Goal: Entertainment & Leisure: Consume media (video, audio)

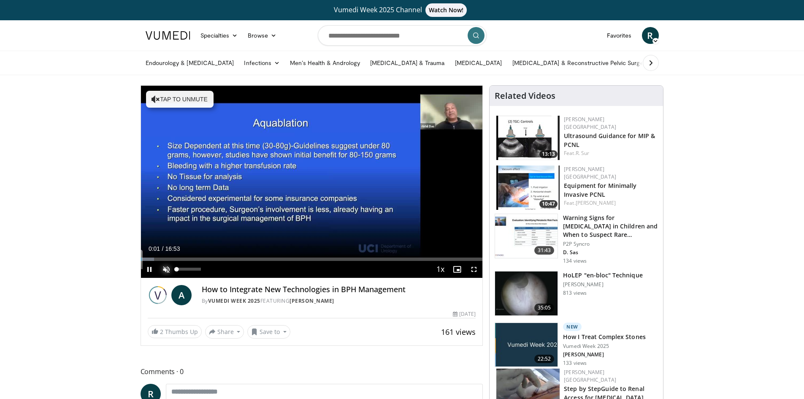
click at [168, 269] on span "Video Player" at bounding box center [166, 269] width 17 height 17
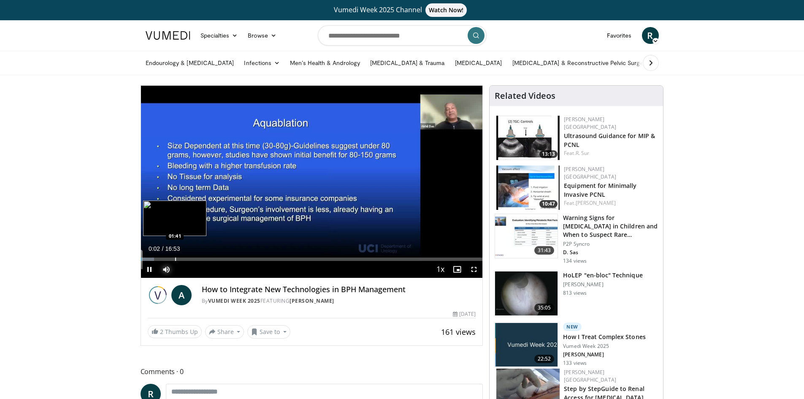
click at [175, 258] on div "Progress Bar" at bounding box center [175, 258] width 1 height 3
click at [157, 258] on div "Progress Bar" at bounding box center [157, 258] width 1 height 3
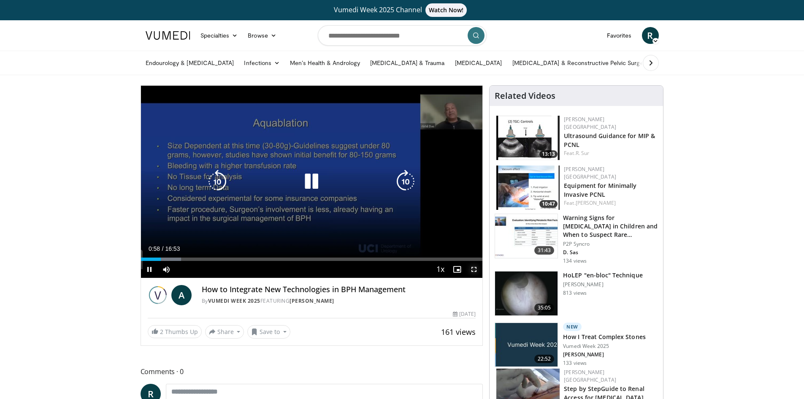
drag, startPoint x: 472, startPoint y: 269, endPoint x: 472, endPoint y: 305, distance: 36.7
click at [472, 269] on span "Video Player" at bounding box center [473, 269] width 17 height 17
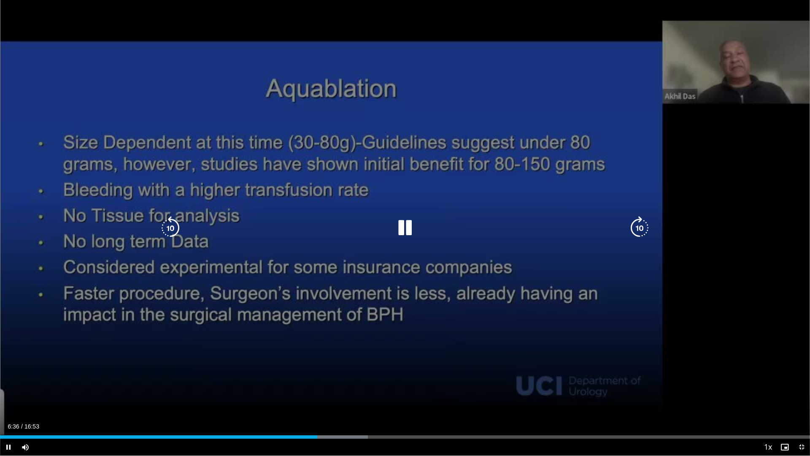
click at [337, 398] on video-js "**********" at bounding box center [405, 228] width 810 height 456
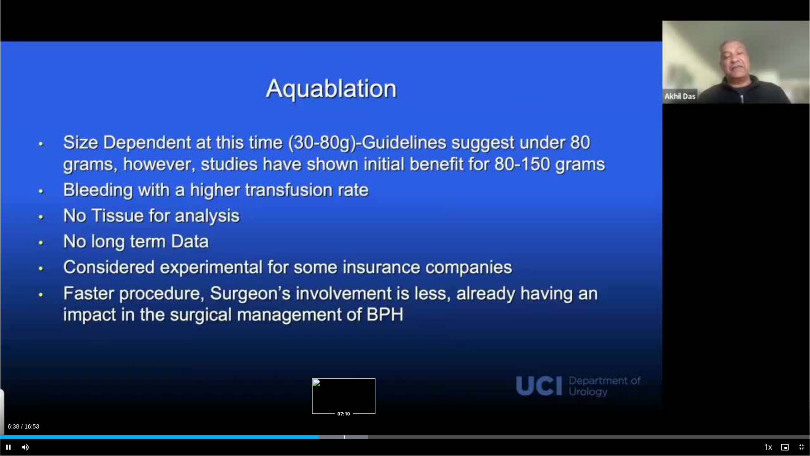
click at [344, 398] on div "Loaded : 45.43% 06:38 07:10" at bounding box center [405, 434] width 810 height 8
click at [369, 398] on div "Progress Bar" at bounding box center [369, 436] width 1 height 3
click at [391, 398] on div "Progress Bar" at bounding box center [391, 436] width 1 height 3
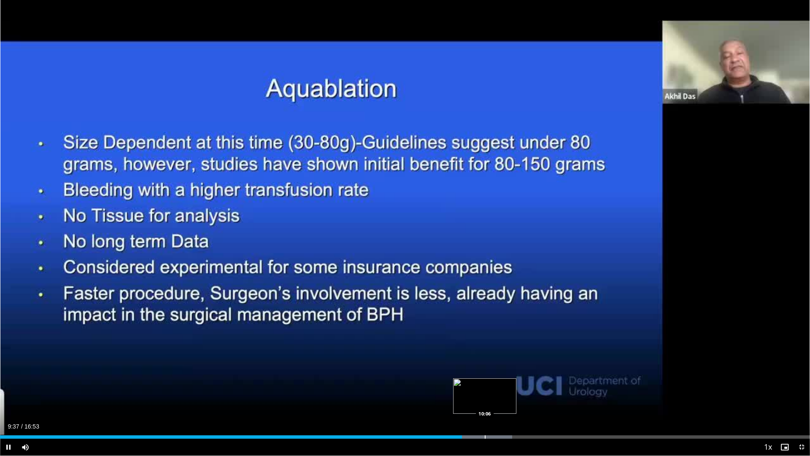
click at [485, 398] on div "Progress Bar" at bounding box center [485, 436] width 1 height 3
click at [509, 398] on div "Loaded : 67.16% 10:37 10:37" at bounding box center [405, 434] width 810 height 8
click at [526, 398] on div "Progress Bar" at bounding box center [526, 436] width 1 height 3
click at [549, 398] on video-js "**********" at bounding box center [405, 228] width 810 height 456
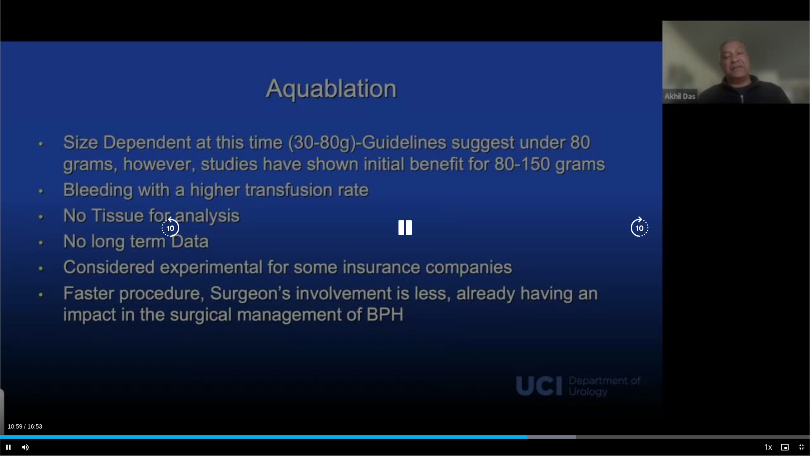
click at [554, 398] on div "Loaded : 71.11% 10:59 10:58" at bounding box center [405, 436] width 810 height 3
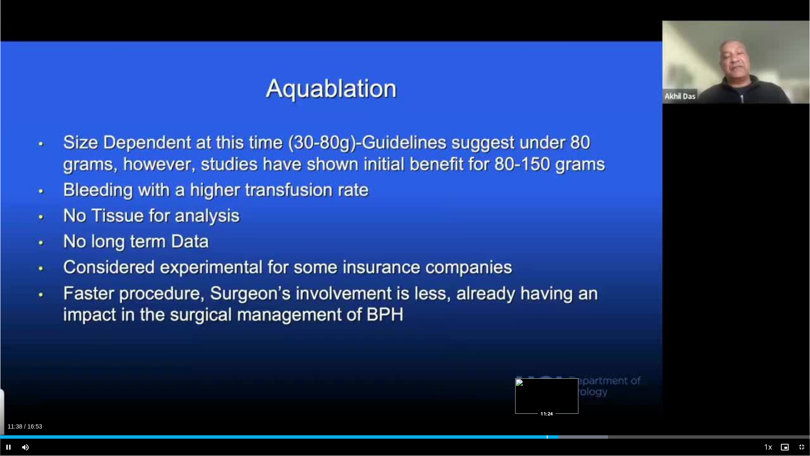
click at [547, 398] on div "Progress Bar" at bounding box center [547, 436] width 1 height 3
click at [552, 398] on div "Progress Bar" at bounding box center [551, 436] width 1 height 3
click at [555, 398] on div "Progress Bar" at bounding box center [555, 436] width 1 height 3
click at [548, 398] on div "Progress Bar" at bounding box center [548, 436] width 1 height 3
click at [597, 398] on div "Progress Bar" at bounding box center [597, 436] width 1 height 3
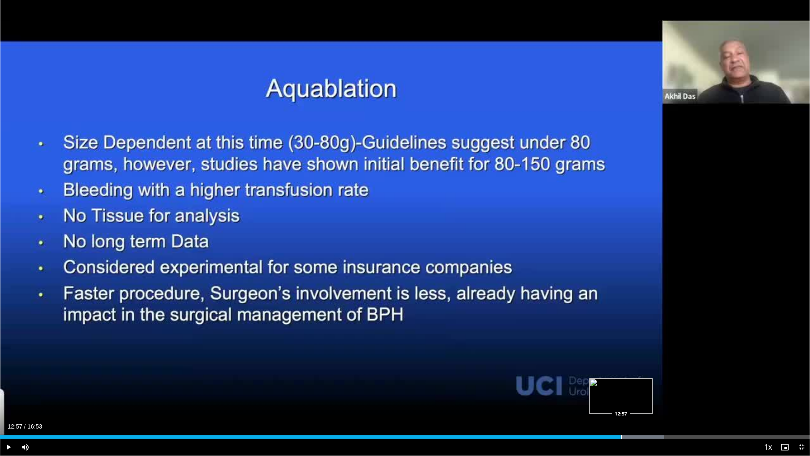
click at [621, 398] on div "Progress Bar" at bounding box center [621, 436] width 1 height 3
click at [648, 398] on div "Progress Bar" at bounding box center [648, 436] width 1 height 3
click at [678, 398] on div "Progress Bar" at bounding box center [678, 436] width 1 height 3
click at [729, 398] on div "Current Time 14:07 / Duration 16:53 Pause Skip Backward Skip Forward Mute 100% …" at bounding box center [405, 446] width 810 height 17
click at [742, 398] on div "Current Time 14:09 / Duration 16:53 Pause Skip Backward Skip Forward Mute 100% …" at bounding box center [405, 446] width 810 height 17
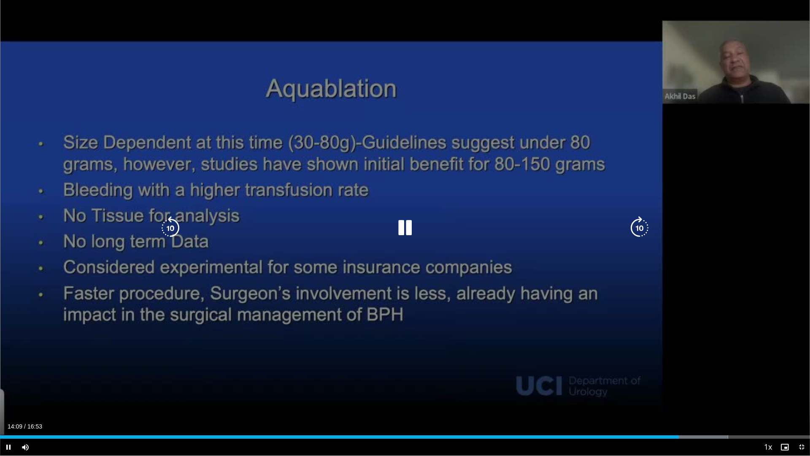
click at [745, 398] on video-js "**********" at bounding box center [405, 228] width 810 height 456
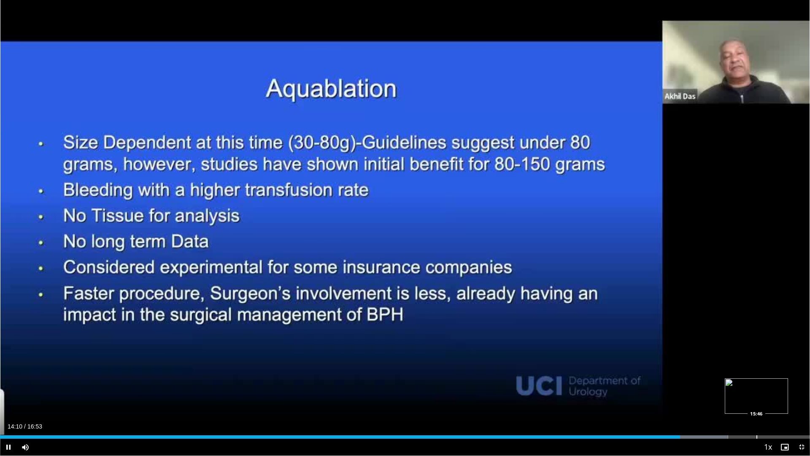
click at [756, 398] on div "Progress Bar" at bounding box center [756, 436] width 1 height 3
